Goal: Navigation & Orientation: Find specific page/section

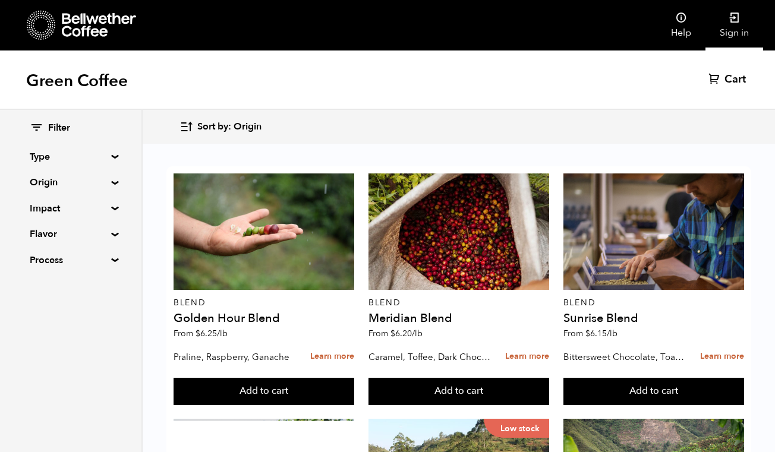
click at [730, 24] on link "Sign in" at bounding box center [734, 25] width 58 height 51
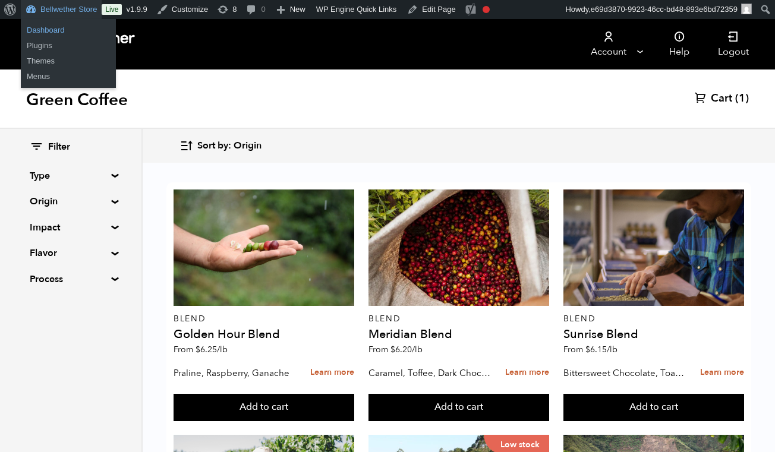
click at [49, 30] on link "Dashboard" at bounding box center [68, 30] width 95 height 15
click at [52, 31] on link "Dashboard" at bounding box center [68, 30] width 95 height 15
